Goal: Task Accomplishment & Management: Use online tool/utility

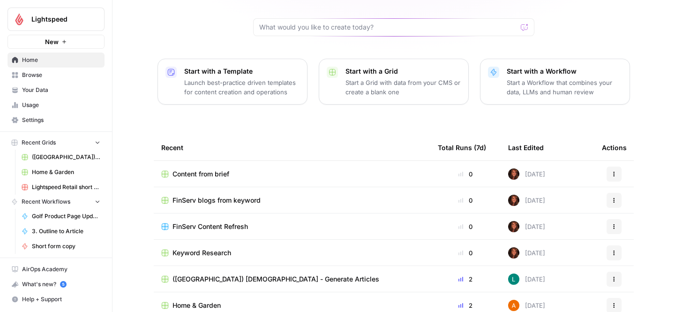
scroll to position [97, 0]
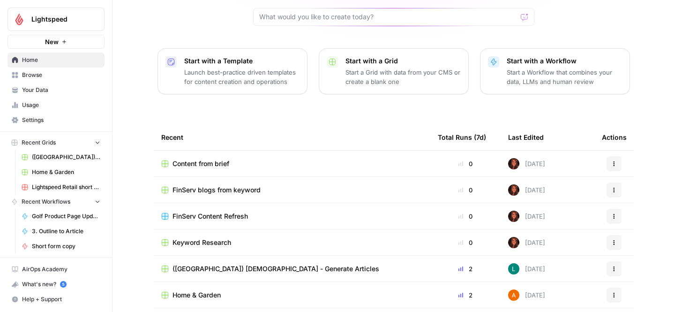
click at [207, 159] on span "Content from brief" at bounding box center [200, 163] width 57 height 9
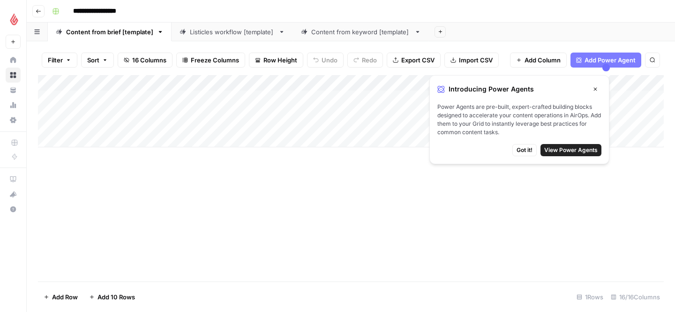
click at [599, 86] on button "Close" at bounding box center [595, 89] width 12 height 12
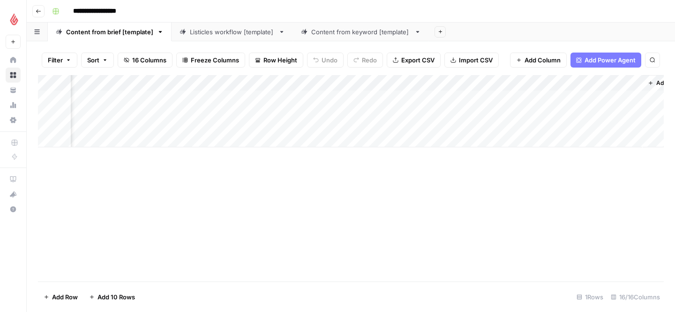
scroll to position [0, 824]
click at [379, 109] on div "Add Column" at bounding box center [350, 111] width 625 height 72
click at [432, 113] on div "Add Column" at bounding box center [350, 111] width 625 height 72
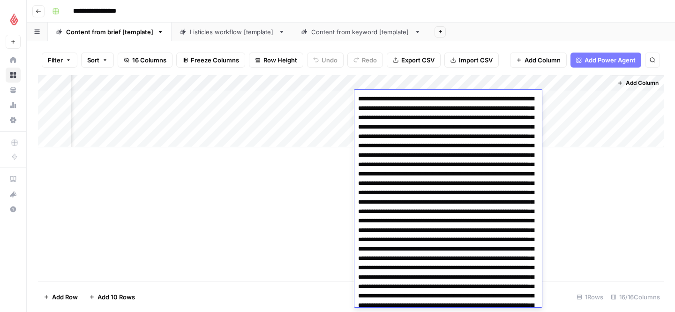
scroll to position [1373, 0]
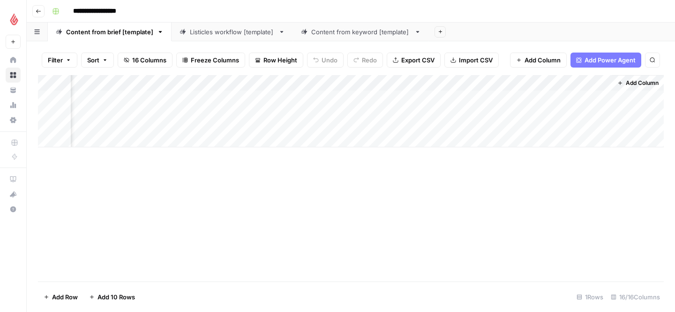
click at [274, 162] on div "Add Column" at bounding box center [350, 178] width 625 height 206
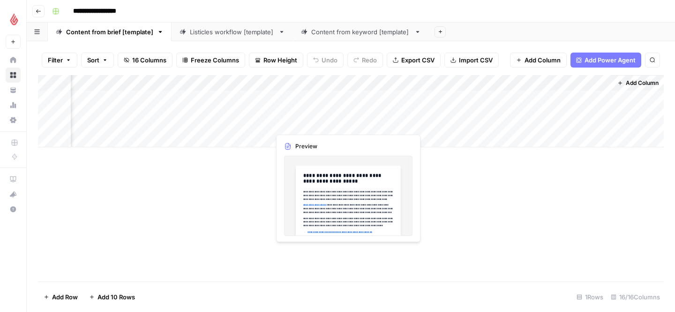
click at [305, 116] on div "Add Column" at bounding box center [350, 111] width 625 height 72
click at [313, 114] on div "Add Column" at bounding box center [350, 111] width 625 height 72
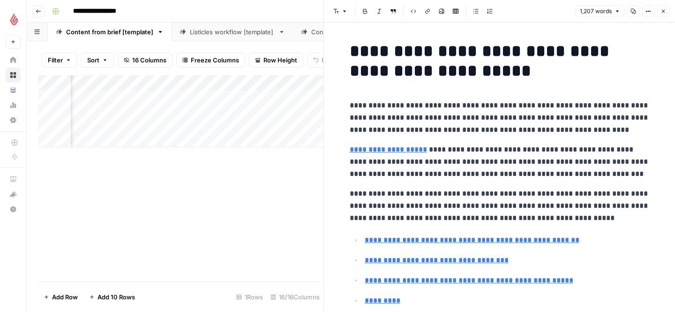
click at [210, 178] on div "Add Column" at bounding box center [180, 178] width 285 height 206
click at [666, 9] on button "Close" at bounding box center [663, 11] width 12 height 12
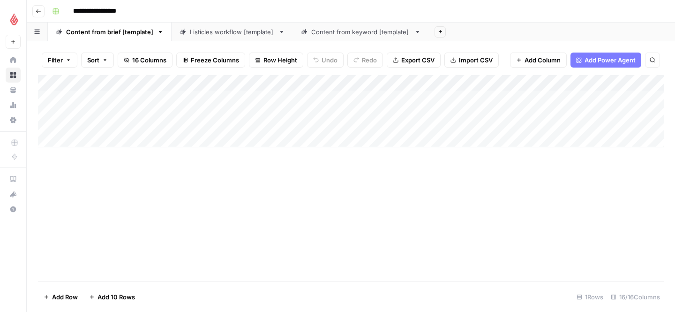
click at [145, 97] on div "Add Column" at bounding box center [350, 111] width 625 height 72
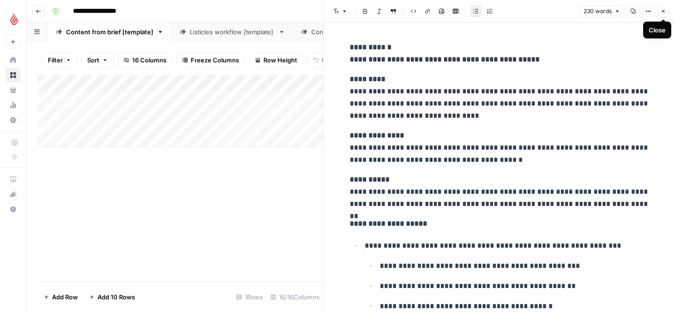
click at [665, 10] on icon "button" at bounding box center [663, 11] width 6 height 6
